Goal: Information Seeking & Learning: Find contact information

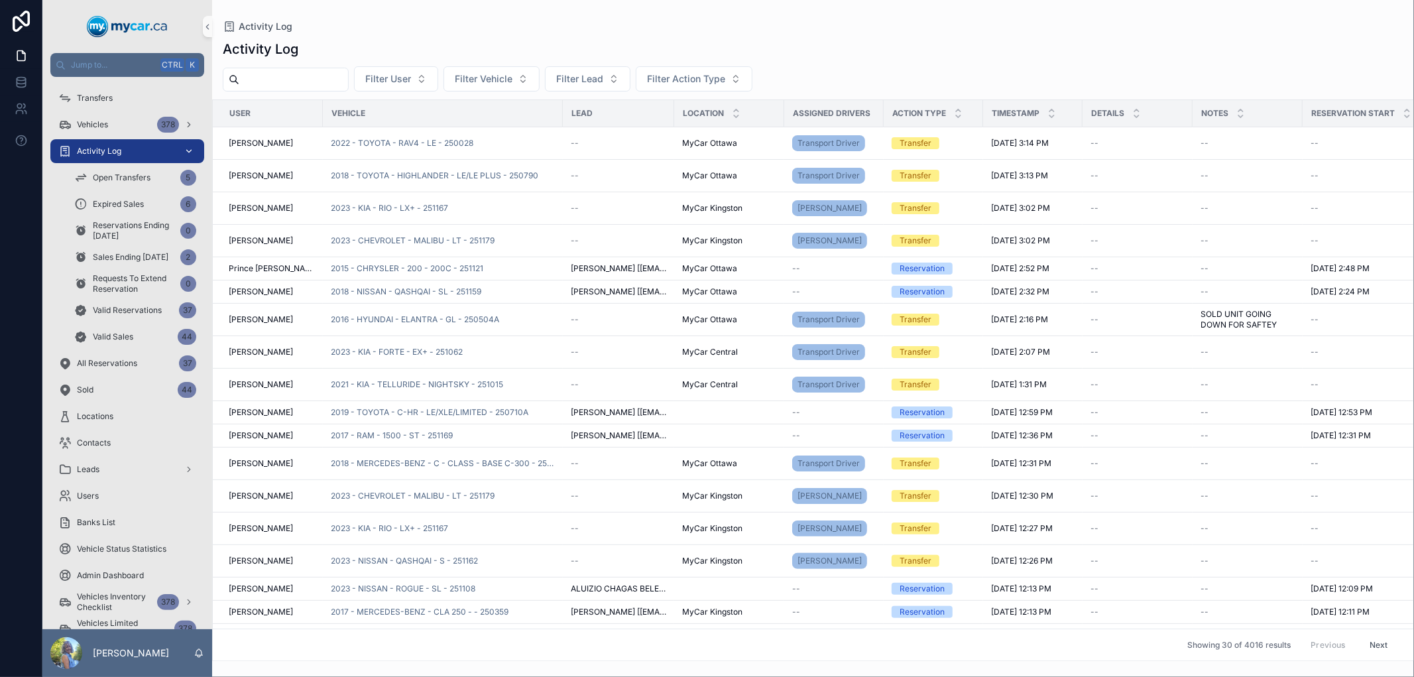
click at [121, 148] on span "Activity Log" at bounding box center [99, 151] width 44 height 11
click at [402, 77] on span "Filter User" at bounding box center [388, 78] width 46 height 13
type input "*"
drag, startPoint x: 402, startPoint y: 109, endPoint x: 332, endPoint y: 108, distance: 71.0
click at [332, 108] on div "Jump to... Ctrl K Transfers Vehicles 378 Activity Log Open Transfers 5 Expired …" at bounding box center [728, 338] width 1372 height 677
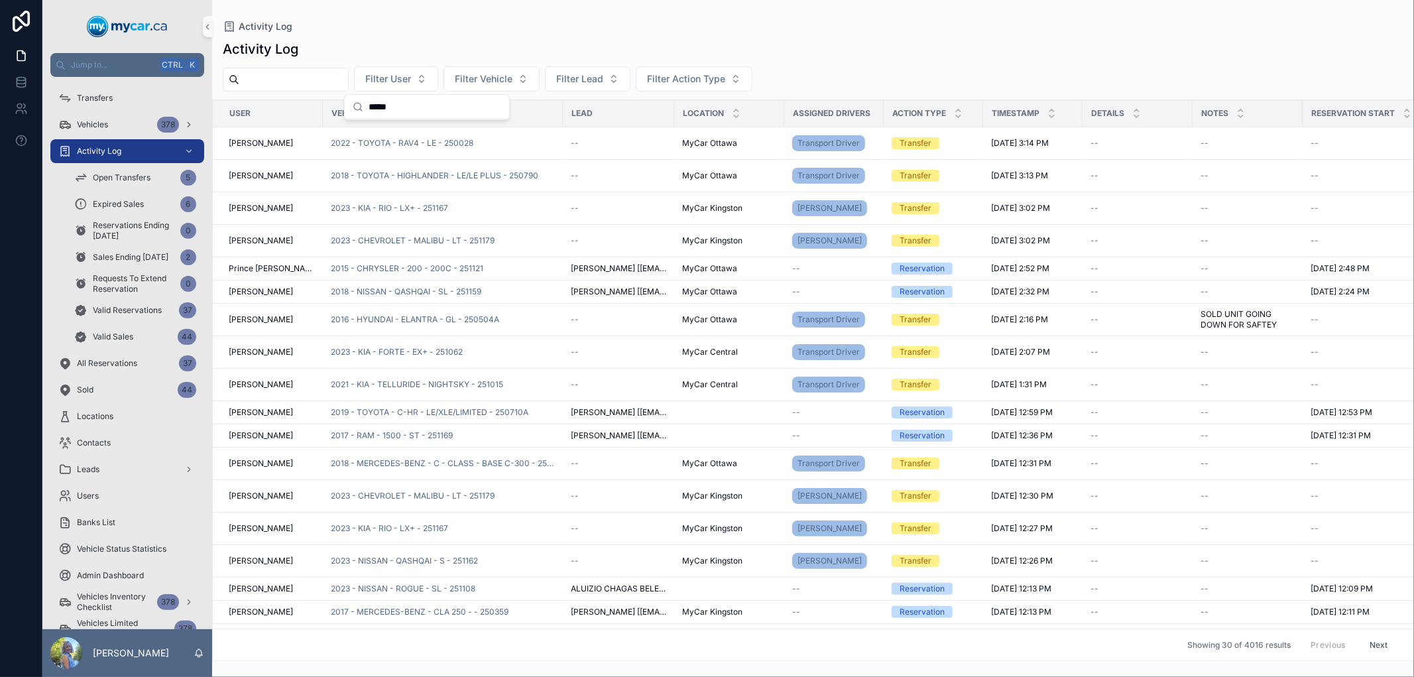
click at [402, 113] on input "*****" at bounding box center [435, 107] width 133 height 24
type input "*"
click at [623, 28] on div "Activity Log" at bounding box center [813, 26] width 1181 height 11
click at [603, 72] on span "Filter Lead" at bounding box center [579, 78] width 47 height 13
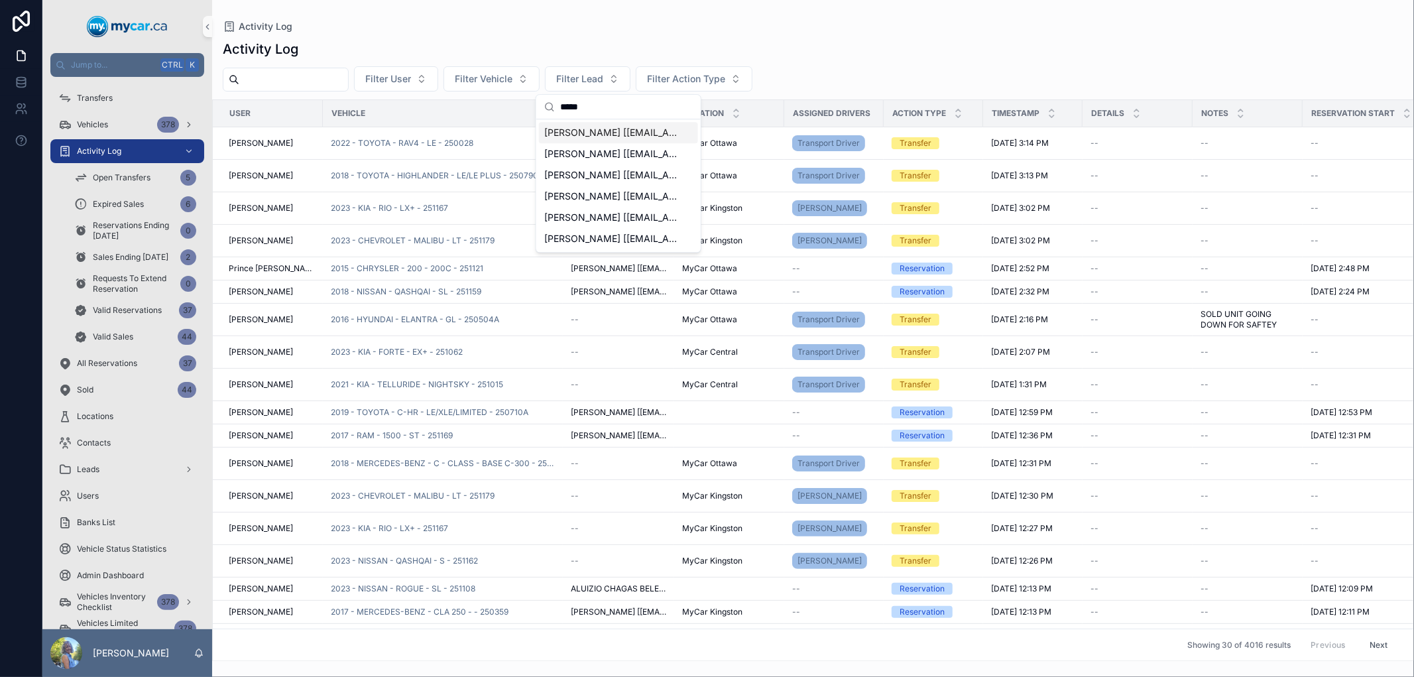
type input "*****"
click at [612, 135] on span "[PERSON_NAME] [[EMAIL_ADDRESS][DOMAIN_NAME]]" at bounding box center [610, 132] width 133 height 13
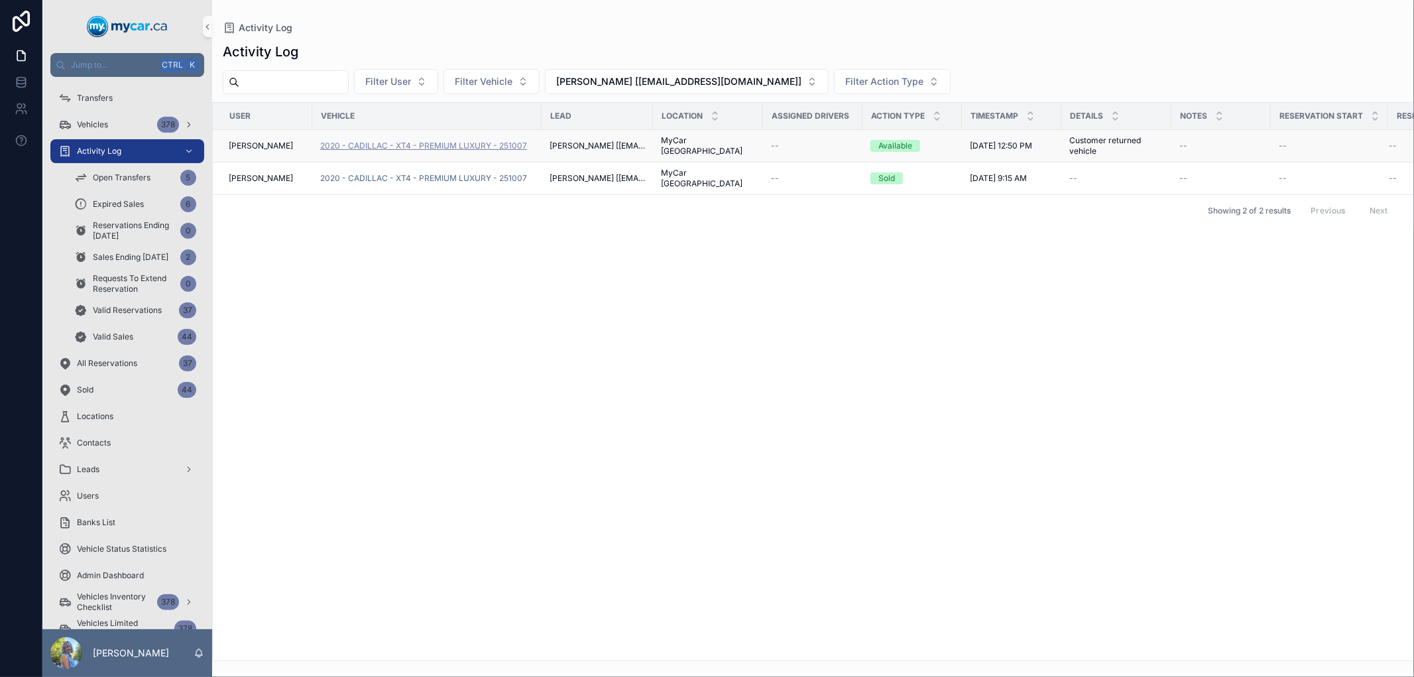
click at [434, 141] on span "2020 - CADILLAC - XT4 - PREMIUM LUXURY - 251007" at bounding box center [423, 146] width 207 height 11
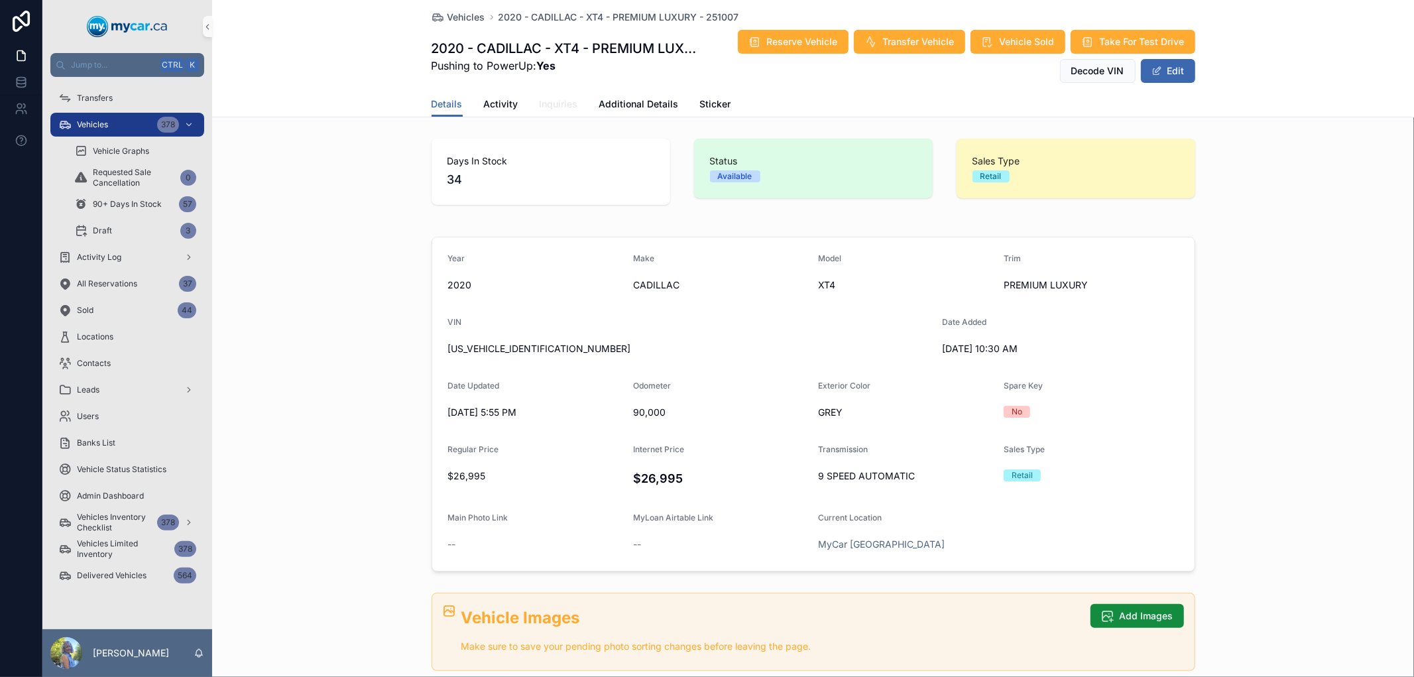
click at [548, 97] on span "Inquiries" at bounding box center [559, 103] width 38 height 13
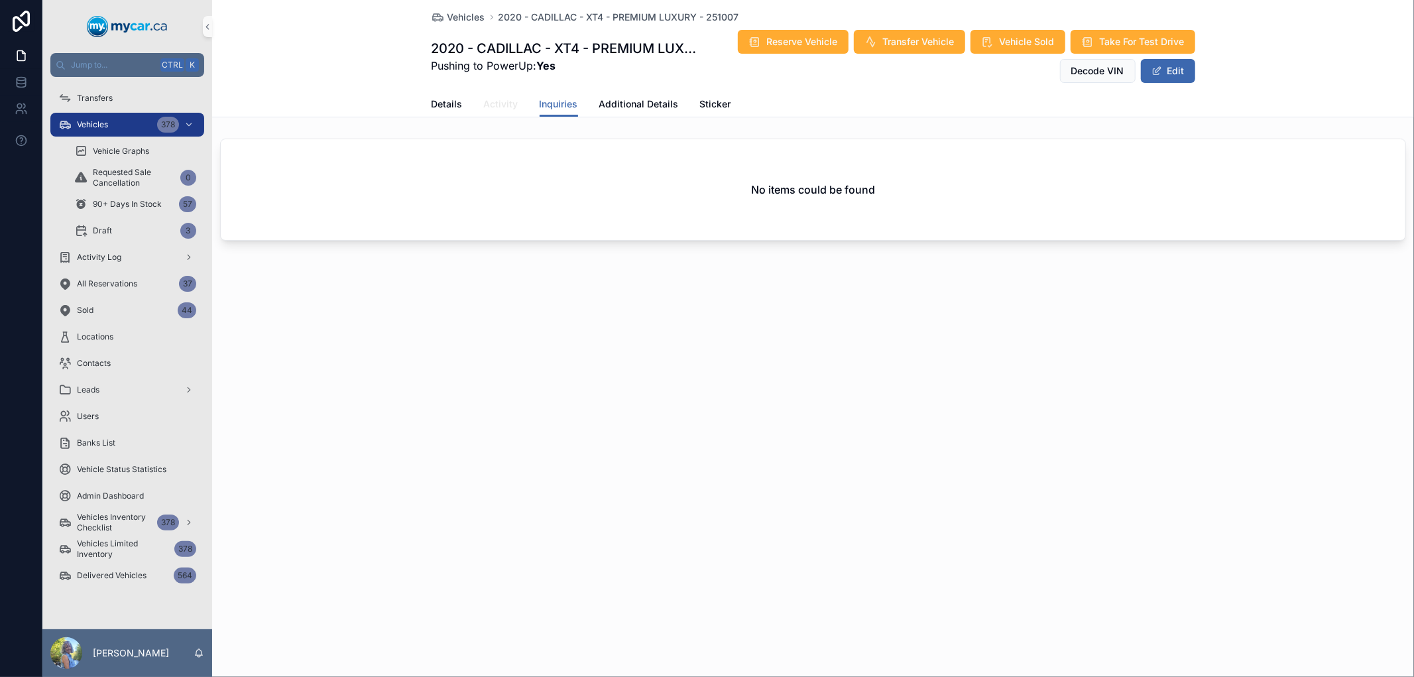
click at [509, 101] on span "Activity" at bounding box center [501, 103] width 34 height 13
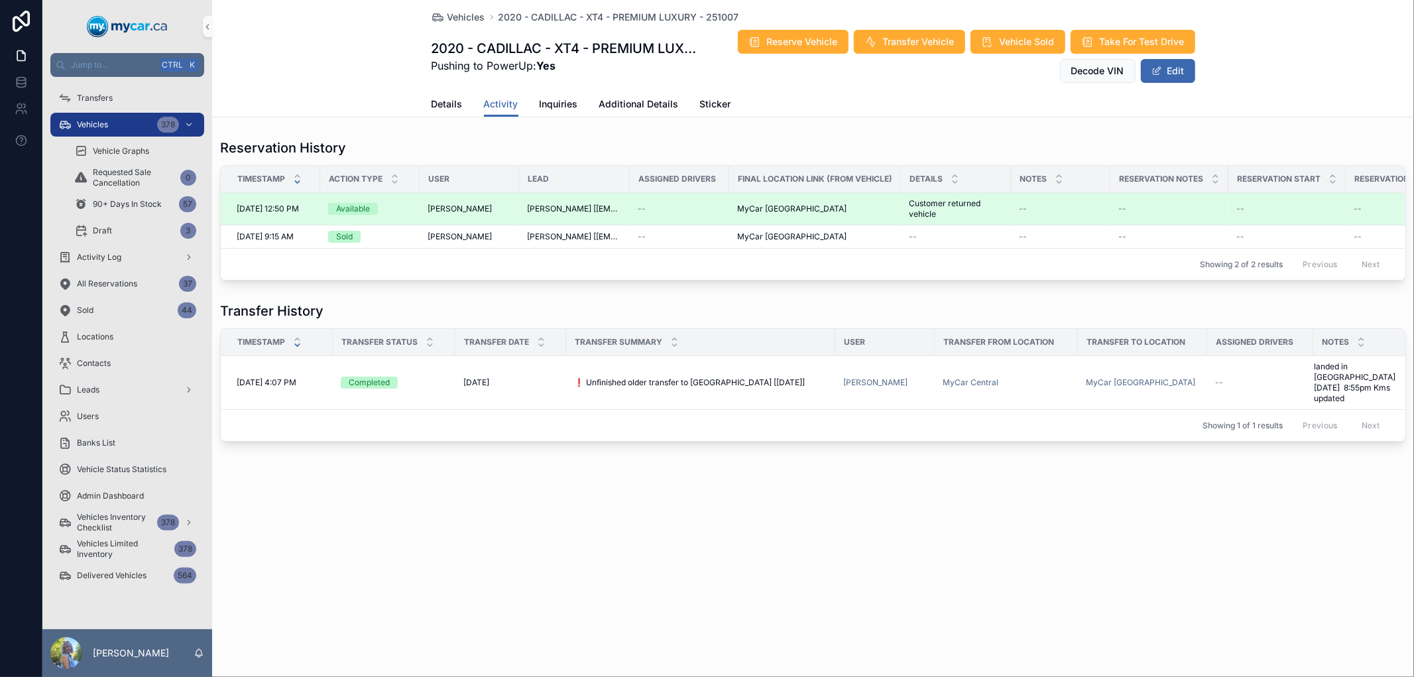
click at [579, 208] on span "[PERSON_NAME] [[EMAIL_ADDRESS][DOMAIN_NAME]]" at bounding box center [574, 209] width 95 height 11
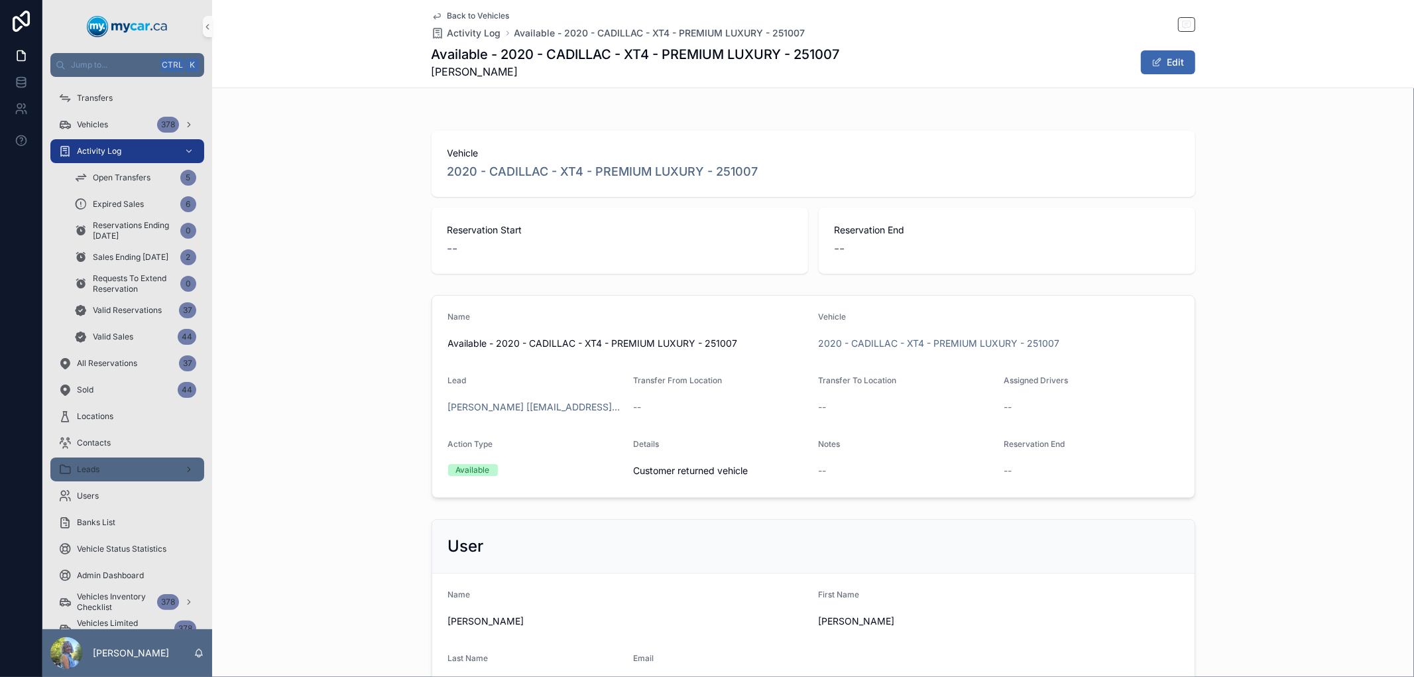
click at [123, 469] on div "Leads" at bounding box center [127, 469] width 138 height 21
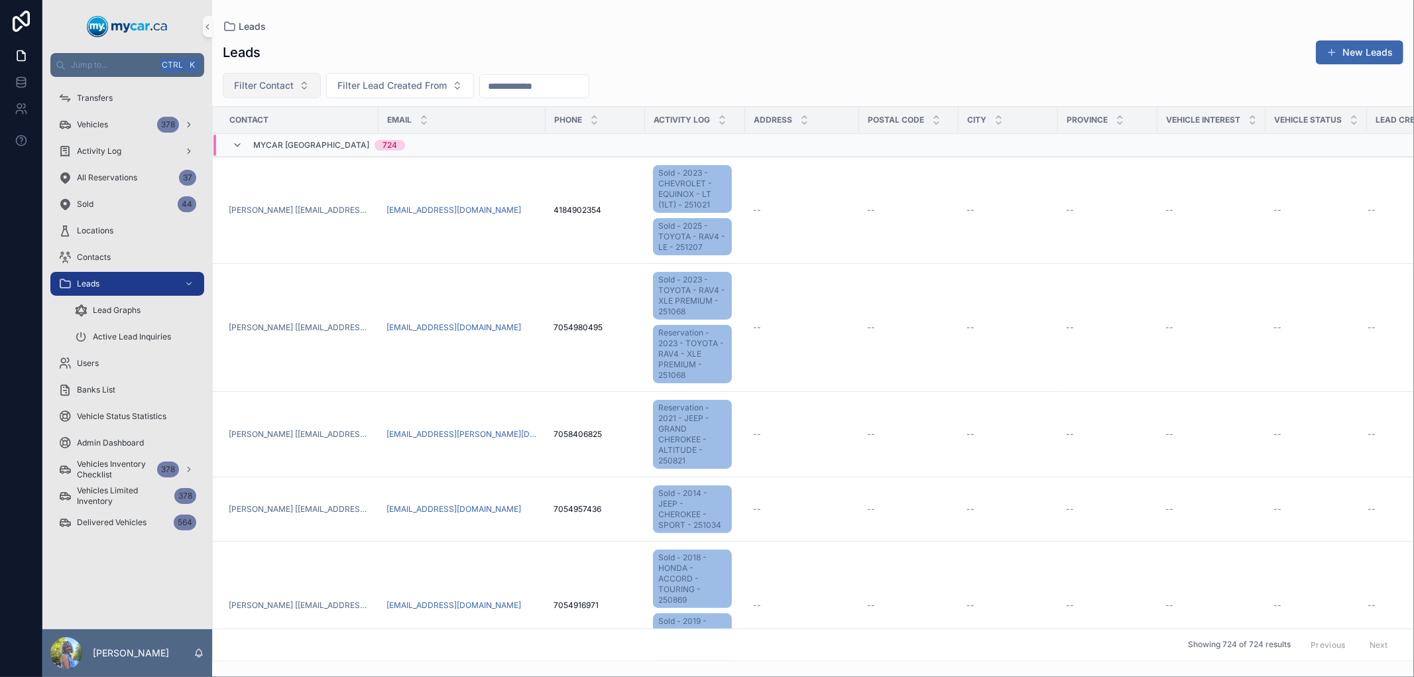
click at [277, 91] on span "Filter Contact" at bounding box center [264, 85] width 60 height 13
type input "**********"
click at [269, 135] on span "[PERSON_NAME] [[EMAIL_ADDRESS][DOMAIN_NAME]]" at bounding box center [264, 139] width 133 height 13
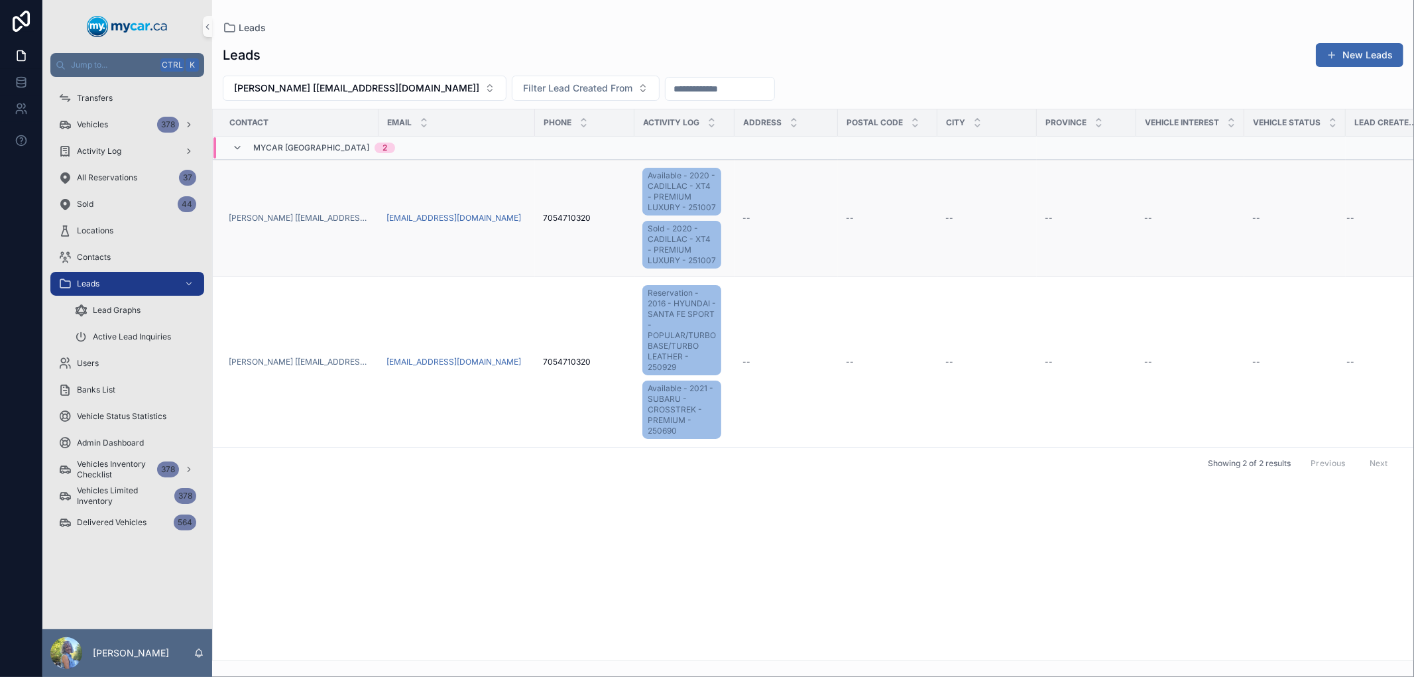
click at [578, 217] on span "7054710320" at bounding box center [567, 218] width 48 height 11
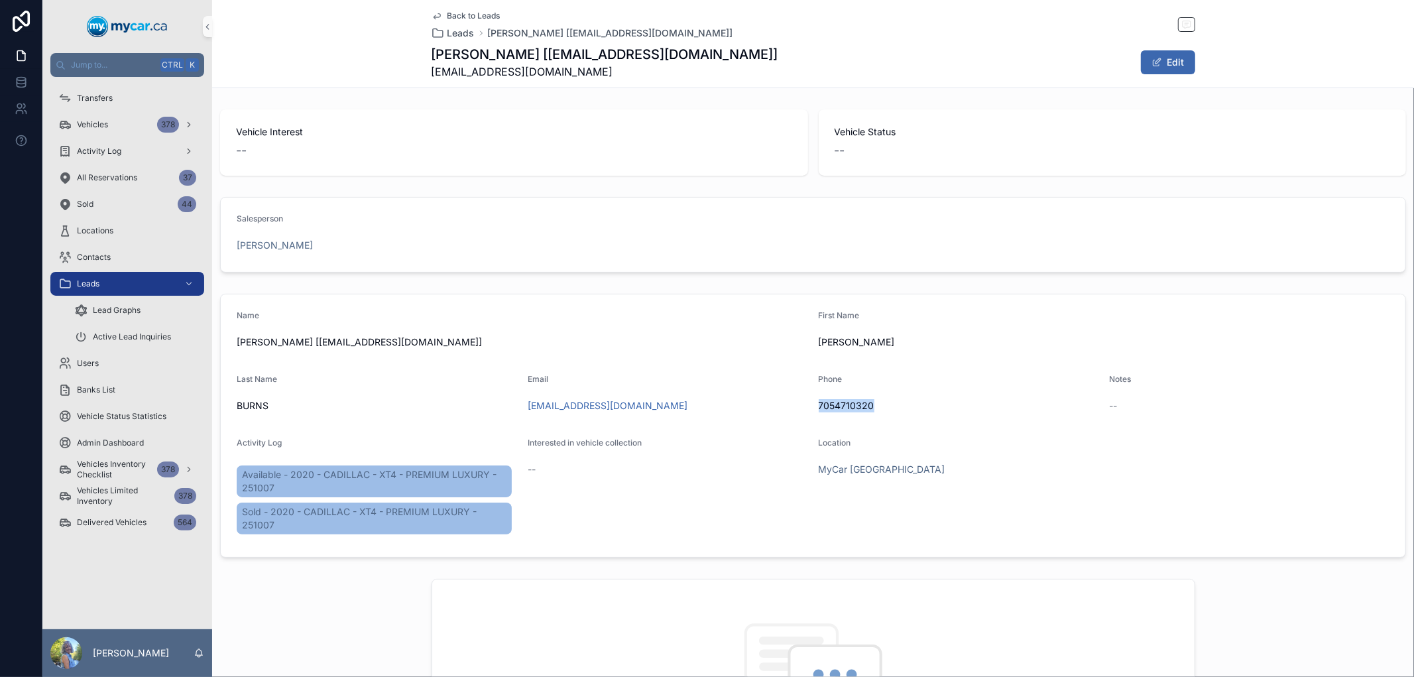
drag, startPoint x: 884, startPoint y: 404, endPoint x: 810, endPoint y: 405, distance: 73.6
click at [810, 405] on form "Name [PERSON_NAME] [[EMAIL_ADDRESS][DOMAIN_NAME]] First Name [PERSON_NAME] Last…" at bounding box center [813, 425] width 1185 height 263
copy span "7054710320"
